Goal: Submit feedback/report problem

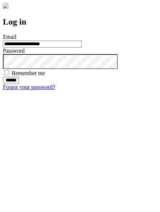
type input "**********"
click at [19, 84] on input "******" at bounding box center [11, 80] width 16 height 7
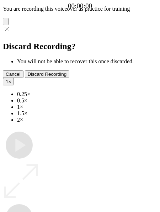
type input "**********"
